Goal: Check status

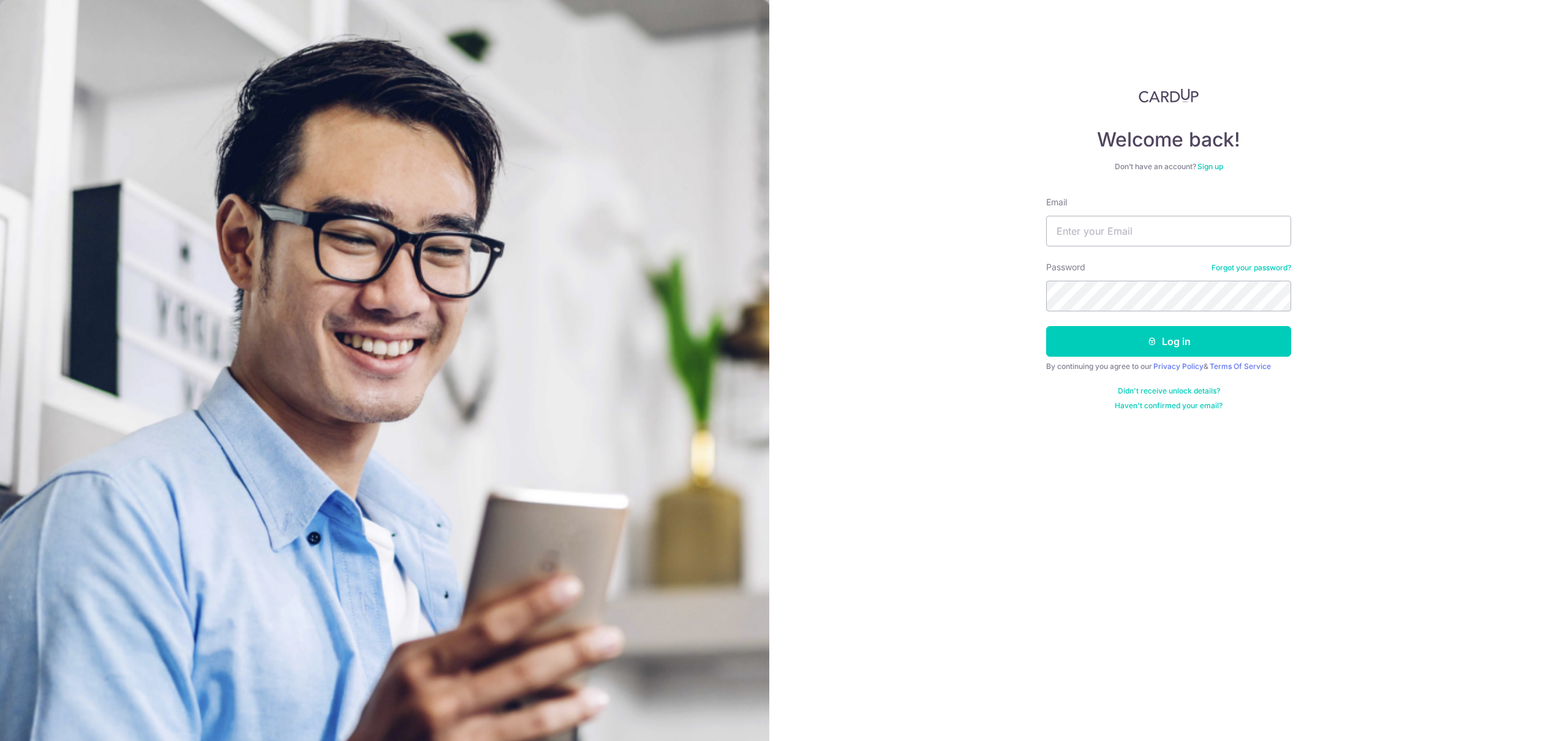
type input "[EMAIL_ADDRESS][DOMAIN_NAME]"
click at [1145, 340] on button "Log in" at bounding box center [1168, 341] width 245 height 31
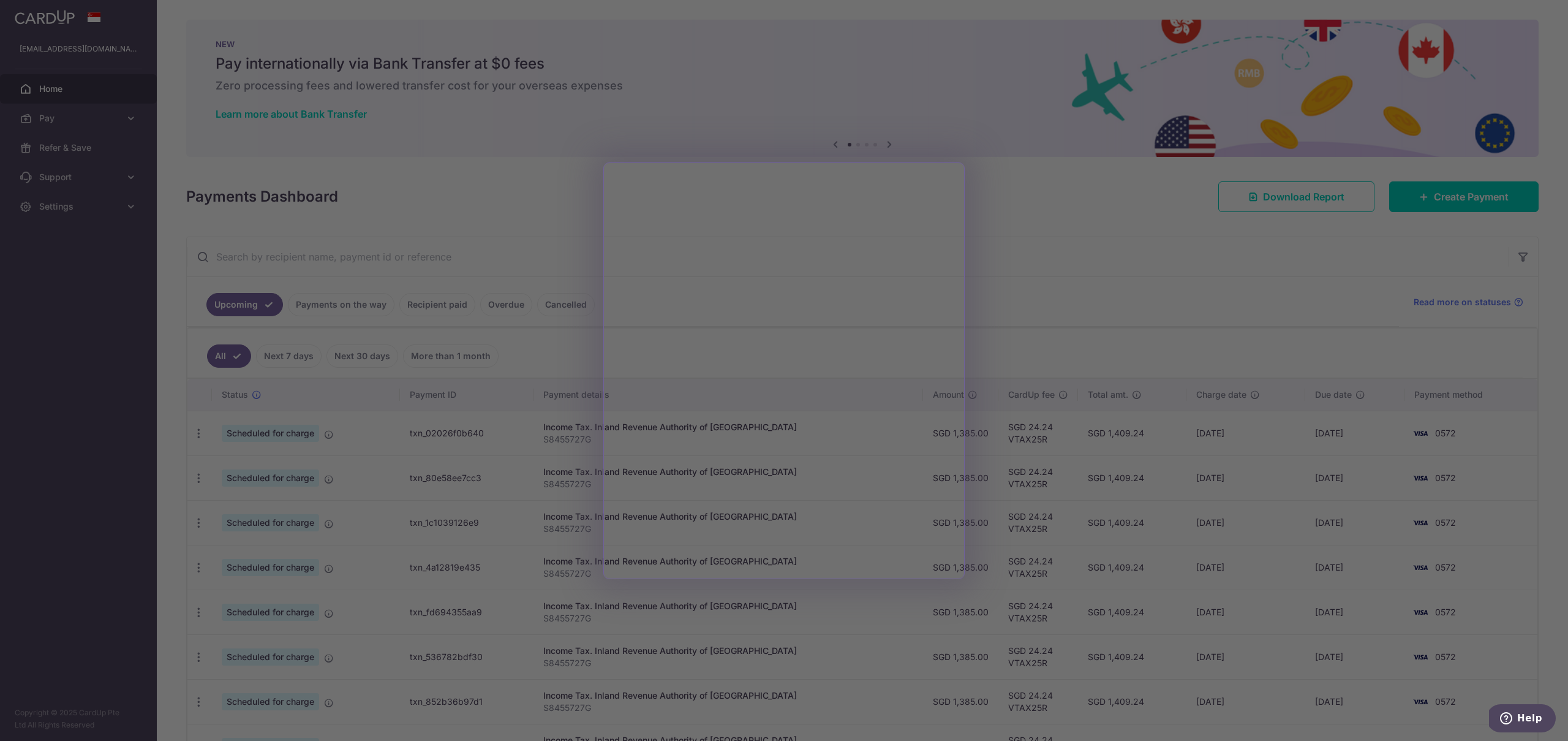
click at [1011, 207] on div at bounding box center [792, 374] width 1585 height 748
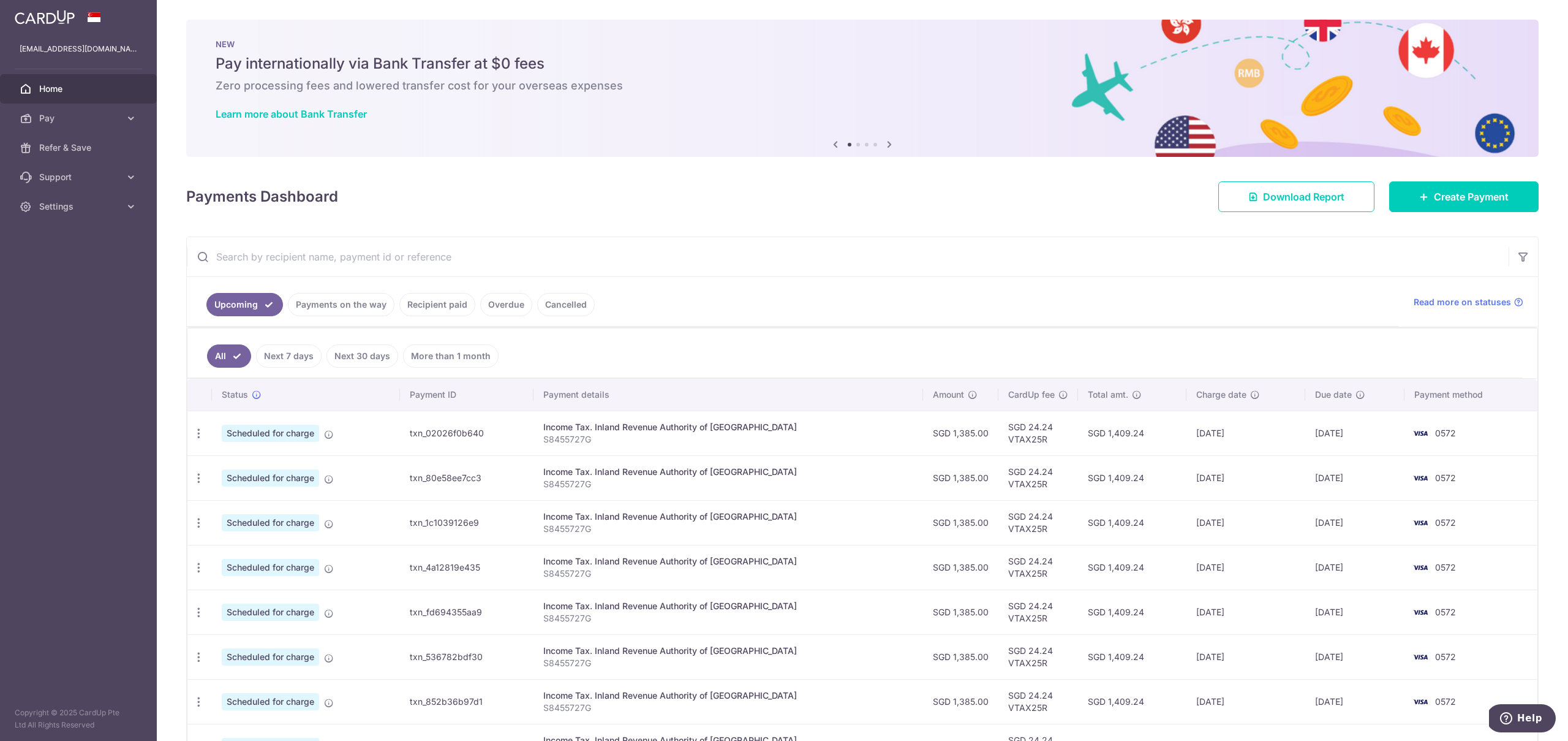
click at [458, 306] on link "Recipient paid" at bounding box center [437, 305] width 76 height 24
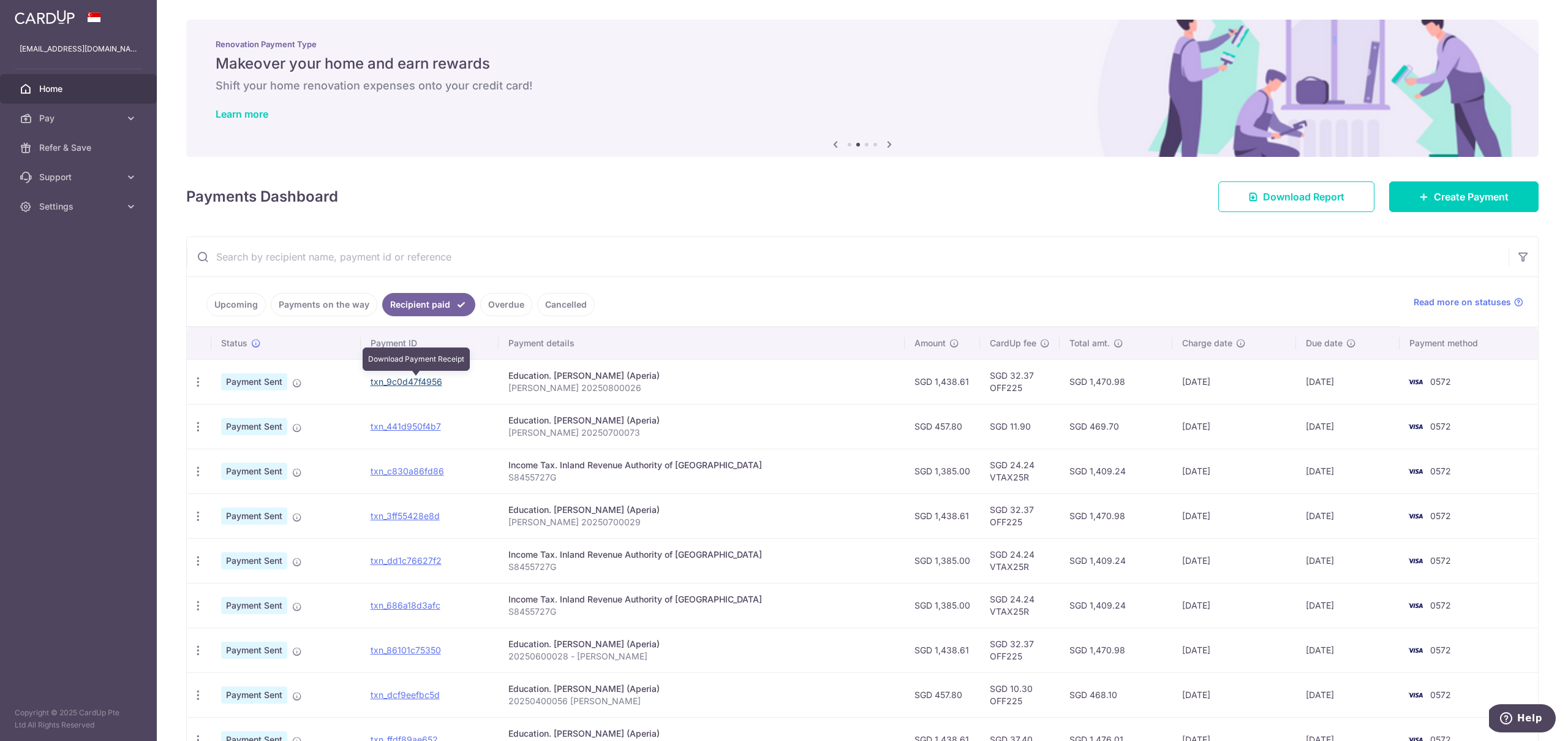
click at [425, 381] on link "txn_9c0d47f4956" at bounding box center [407, 381] width 72 height 10
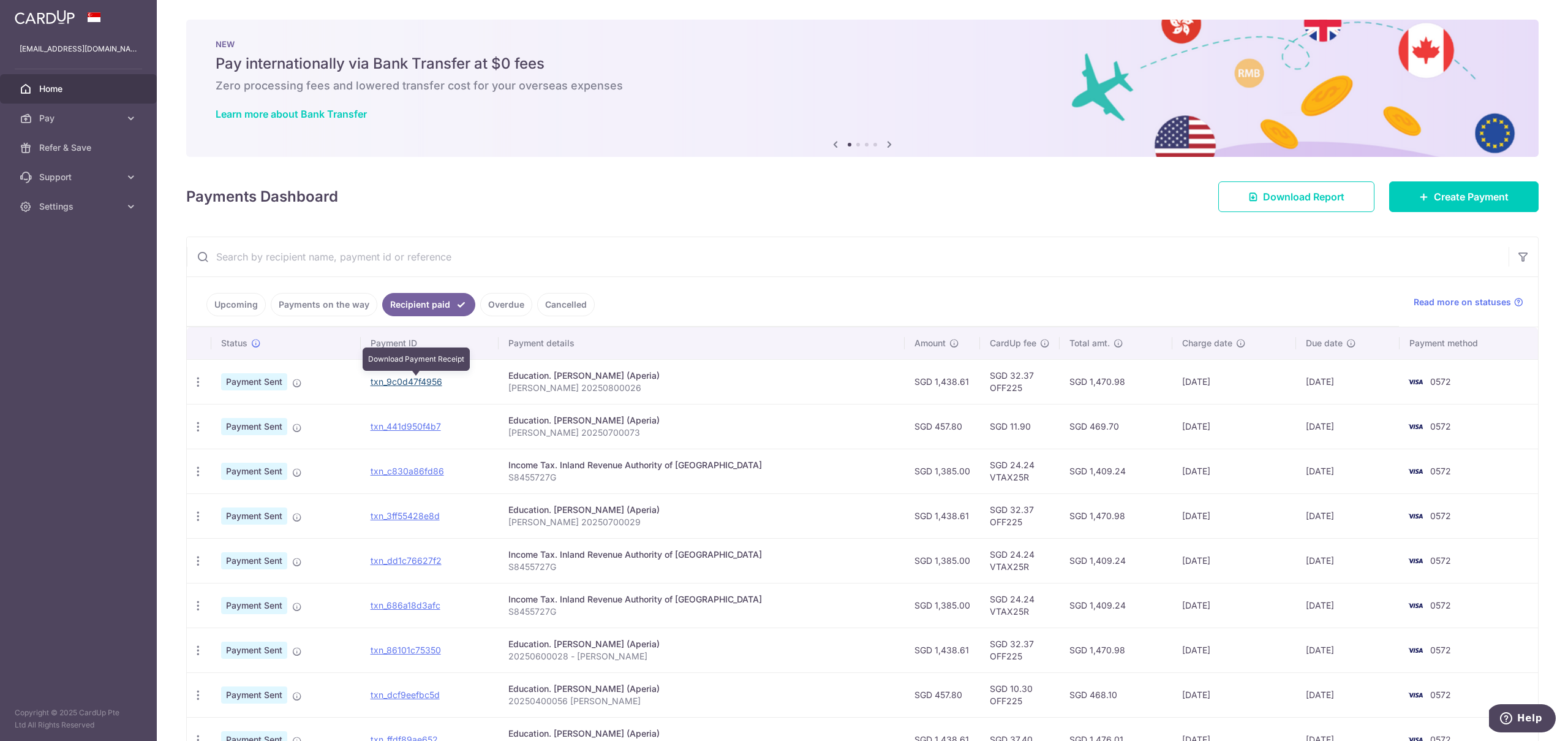
click at [407, 386] on link "txn_9c0d47f4956" at bounding box center [407, 381] width 72 height 10
